Goal: Use online tool/utility

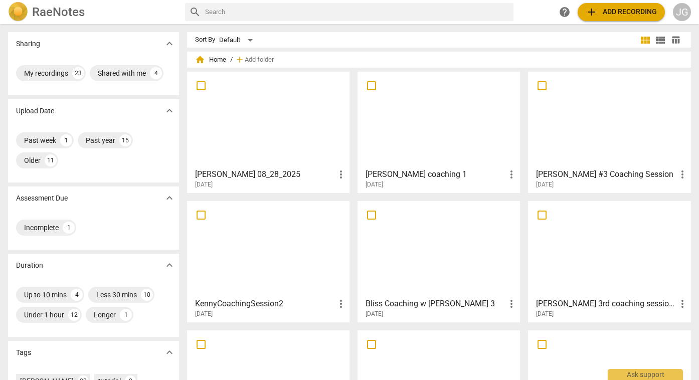
click at [624, 12] on span "add Add recording" at bounding box center [621, 12] width 71 height 12
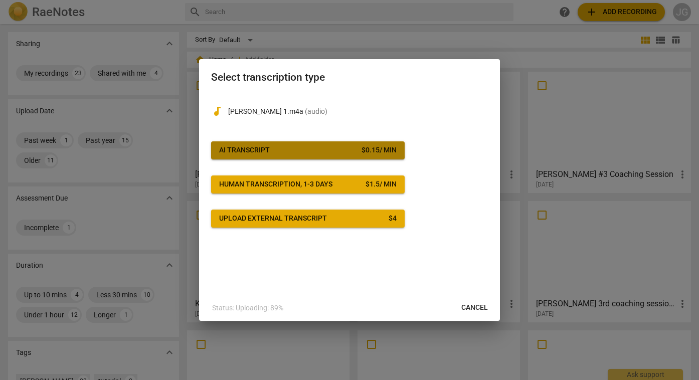
click at [329, 152] on span "AI Transcript $ 0.15 / min" at bounding box center [308, 150] width 178 height 10
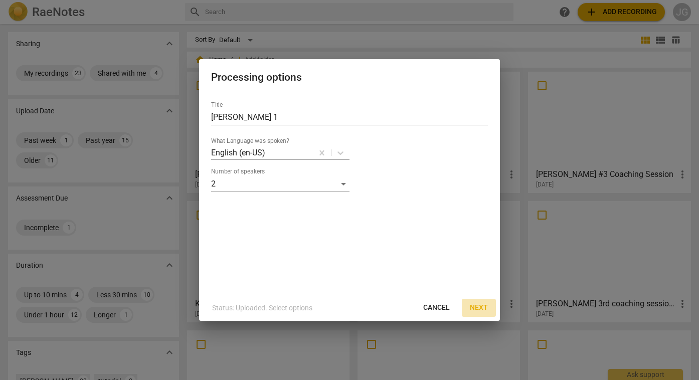
click at [480, 306] on span "Next" at bounding box center [479, 308] width 18 height 10
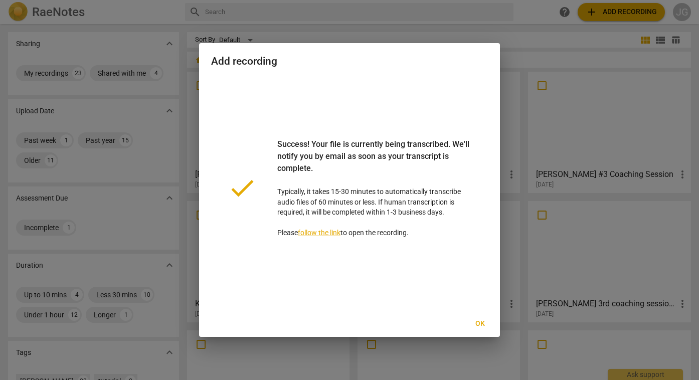
click at [480, 325] on span "Ok" at bounding box center [480, 324] width 16 height 10
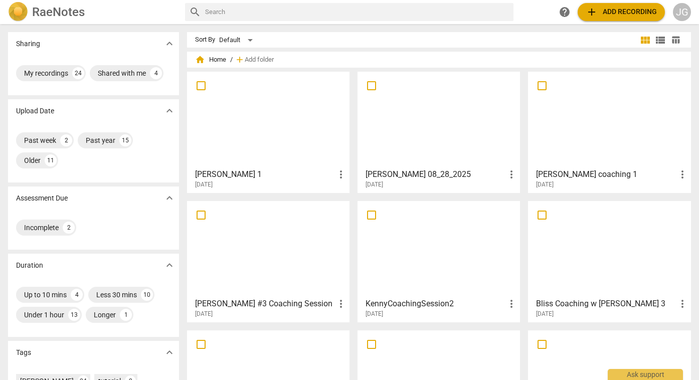
click at [247, 117] on div at bounding box center [268, 119] width 155 height 89
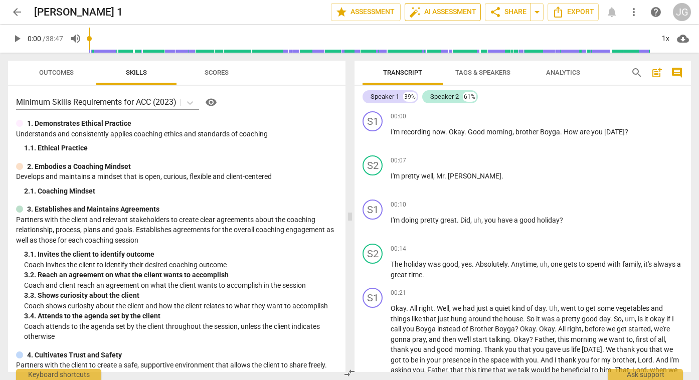
click at [444, 13] on span "auto_fix_high AI Assessment" at bounding box center [442, 12] width 67 height 12
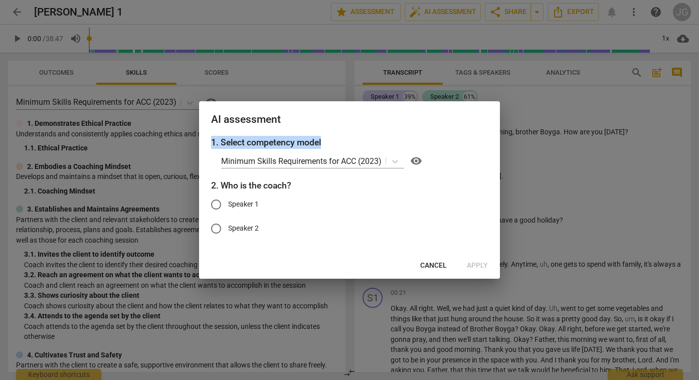
drag, startPoint x: 451, startPoint y: 117, endPoint x: 447, endPoint y: 139, distance: 22.3
click at [447, 139] on div "AI assessment 1. Select competency model Minimum Skills Requirements for ACC (2…" at bounding box center [349, 189] width 301 height 177
click at [544, 163] on div at bounding box center [349, 190] width 699 height 380
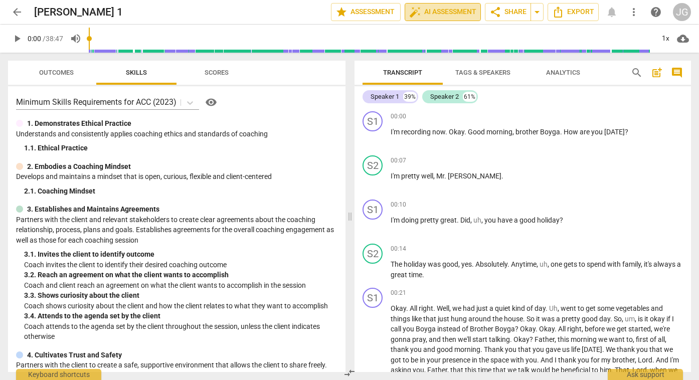
click at [449, 14] on span "auto_fix_high AI Assessment" at bounding box center [442, 12] width 67 height 12
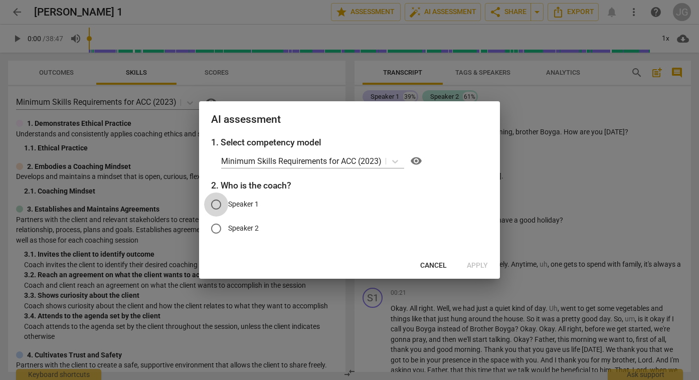
click at [218, 205] on input "Speaker 1" at bounding box center [216, 205] width 24 height 24
radio input "true"
click at [477, 265] on span "Apply" at bounding box center [477, 266] width 21 height 10
